Goal: Task Accomplishment & Management: Use online tool/utility

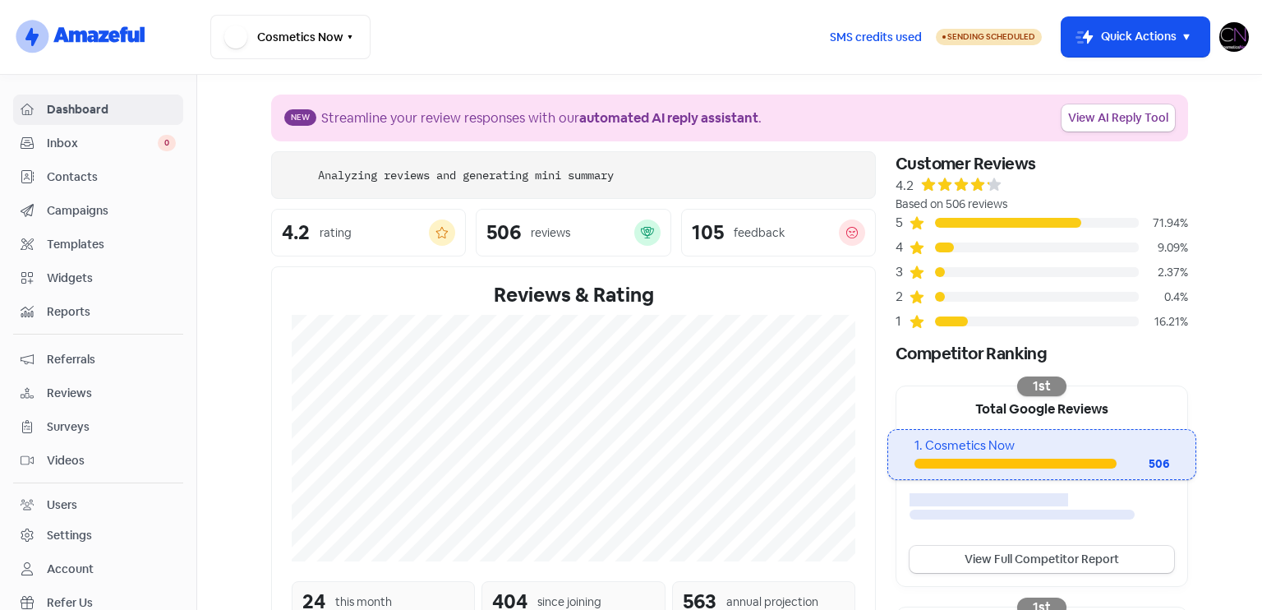
click at [105, 395] on span "Reviews" at bounding box center [111, 392] width 129 height 17
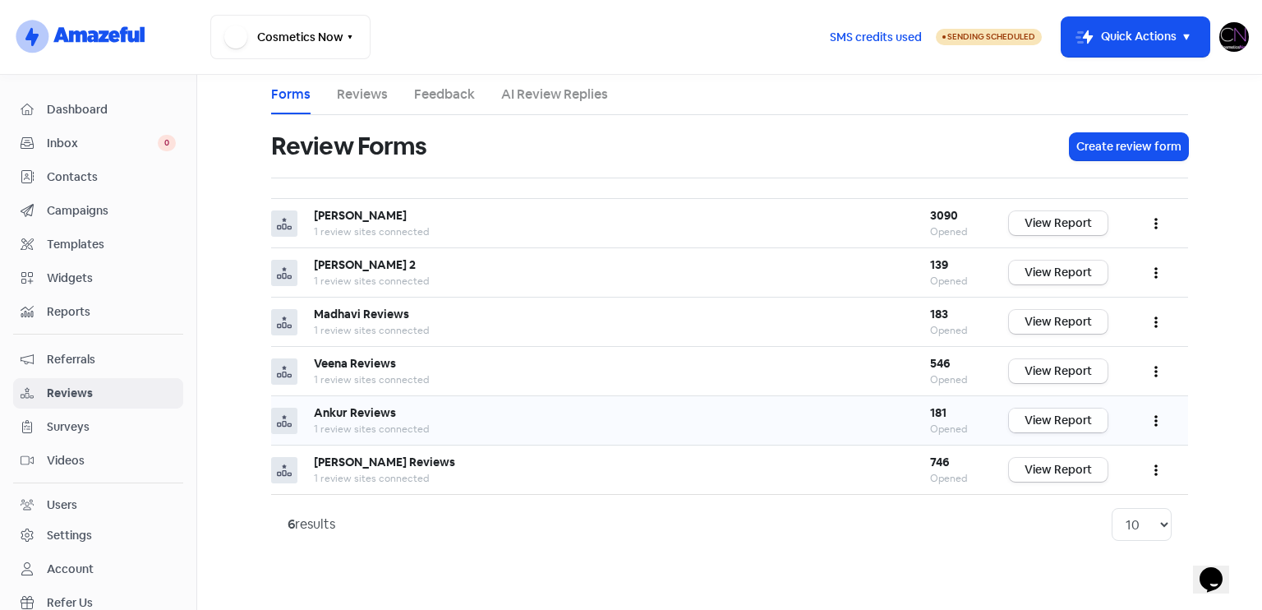
click at [1051, 423] on link "View Report" at bounding box center [1058, 420] width 99 height 24
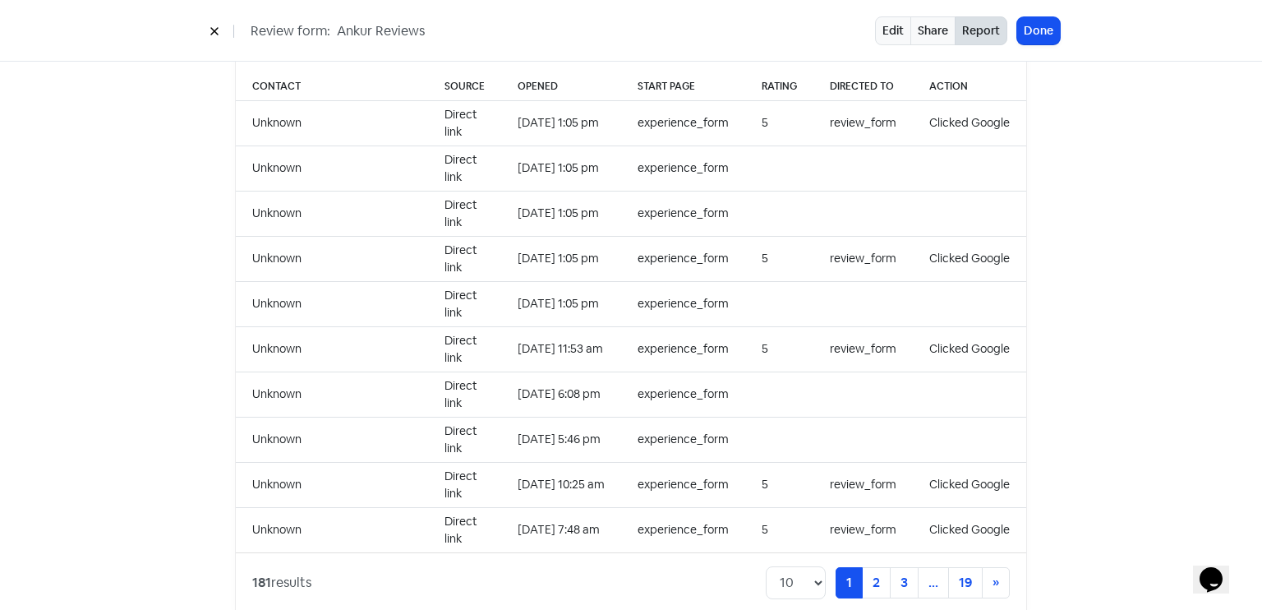
scroll to position [1688, 0]
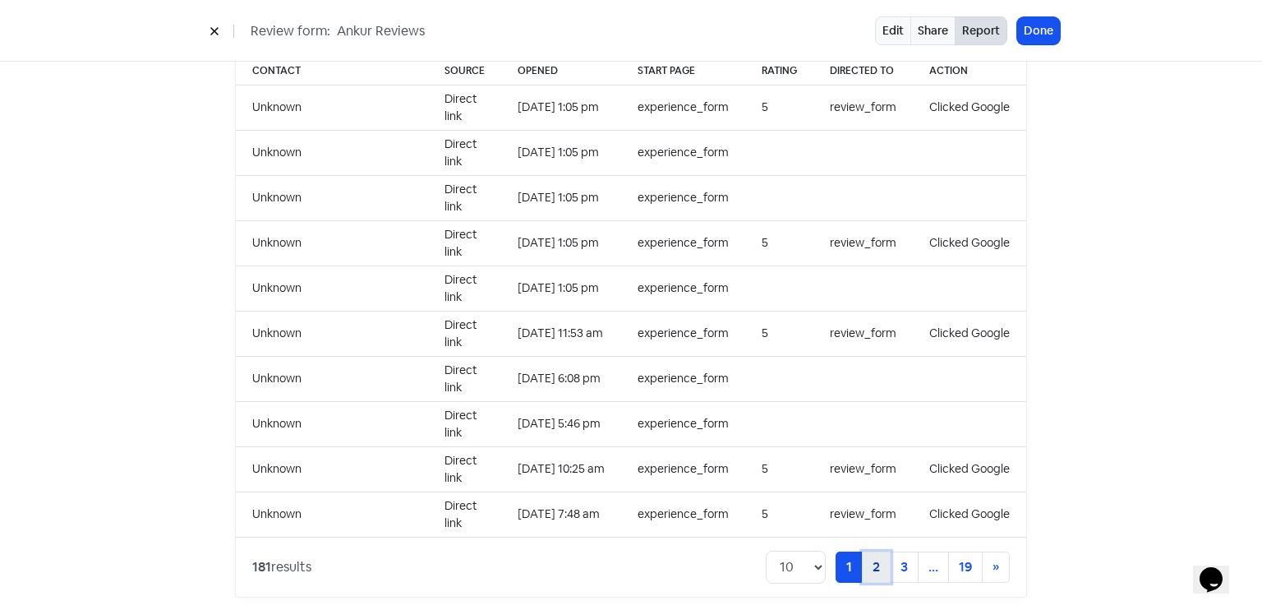
click at [875, 551] on link "2" at bounding box center [876, 566] width 29 height 31
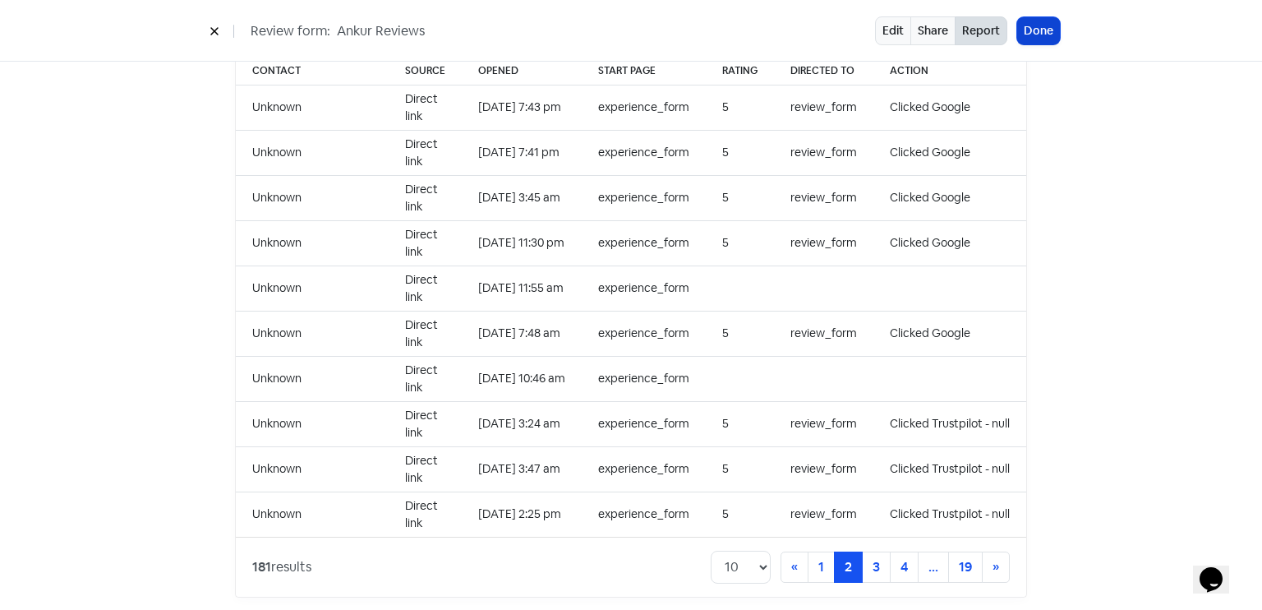
click at [1037, 38] on button "Done" at bounding box center [1038, 30] width 43 height 27
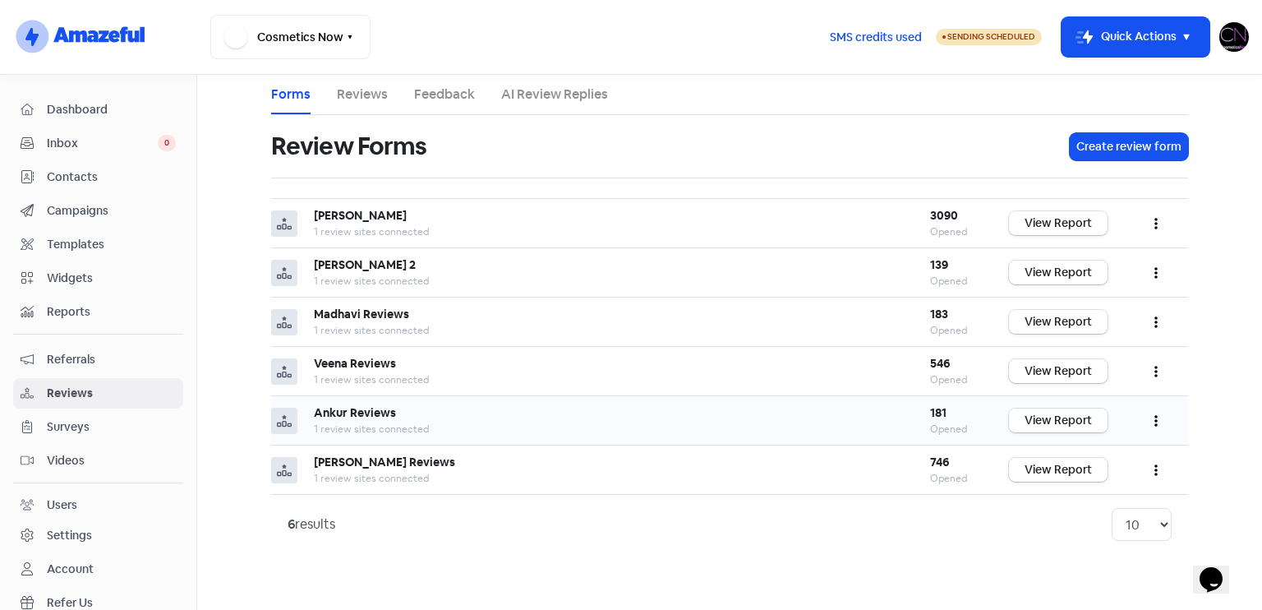
click at [1065, 420] on link "View Report" at bounding box center [1058, 420] width 99 height 24
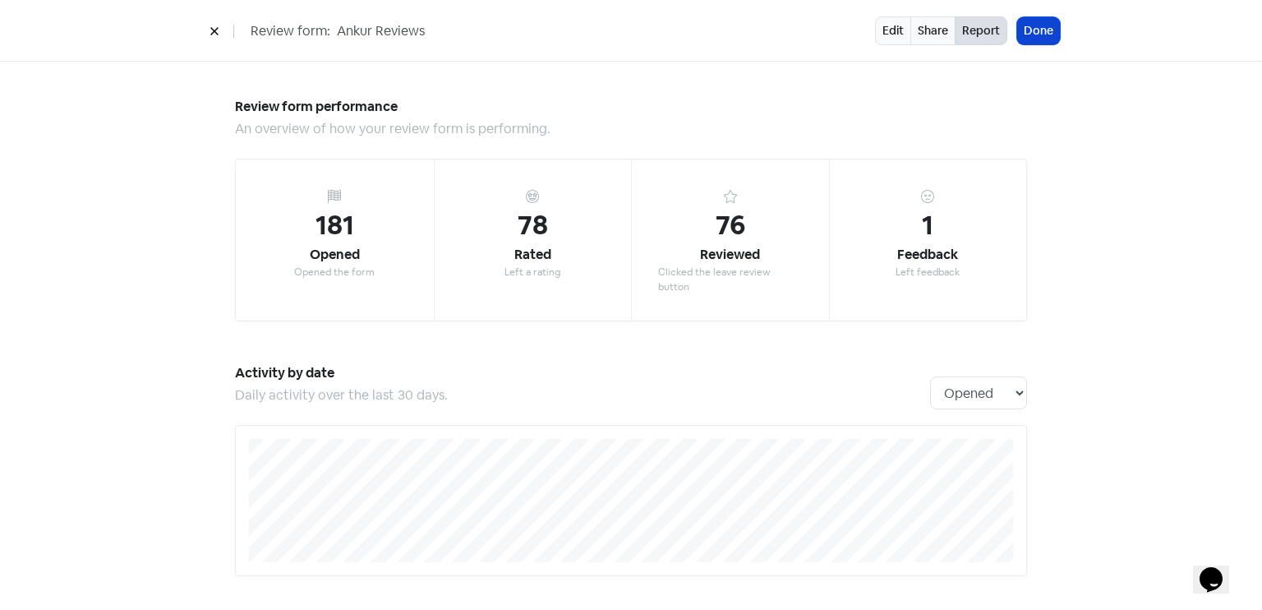
click at [1028, 39] on button "Done" at bounding box center [1038, 30] width 43 height 27
